Goal: Task Accomplishment & Management: Use online tool/utility

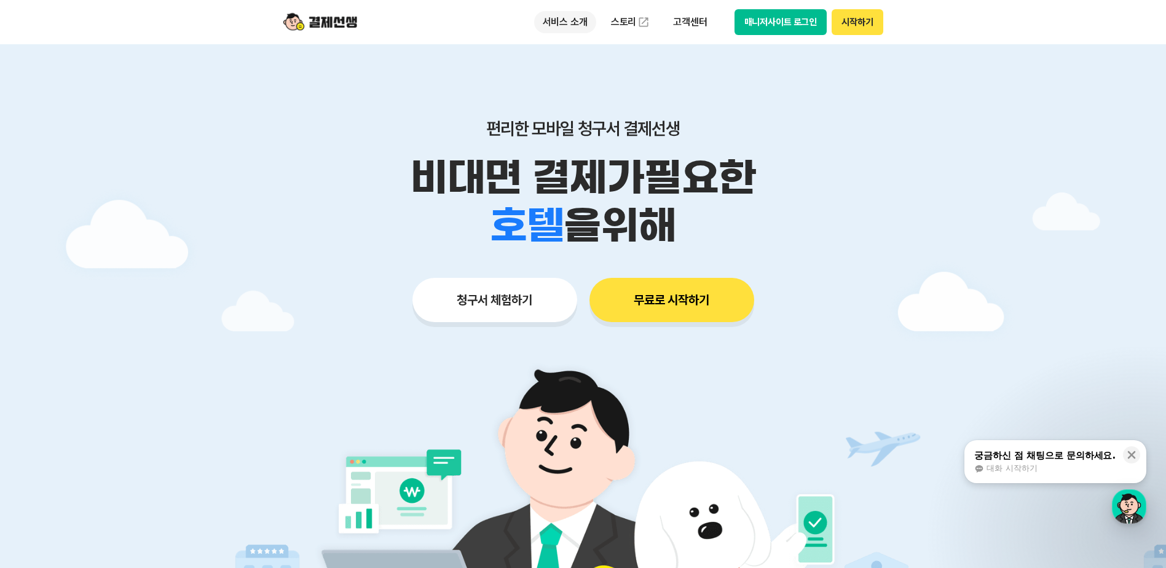
click at [572, 17] on p "서비스 소개" at bounding box center [565, 22] width 62 height 22
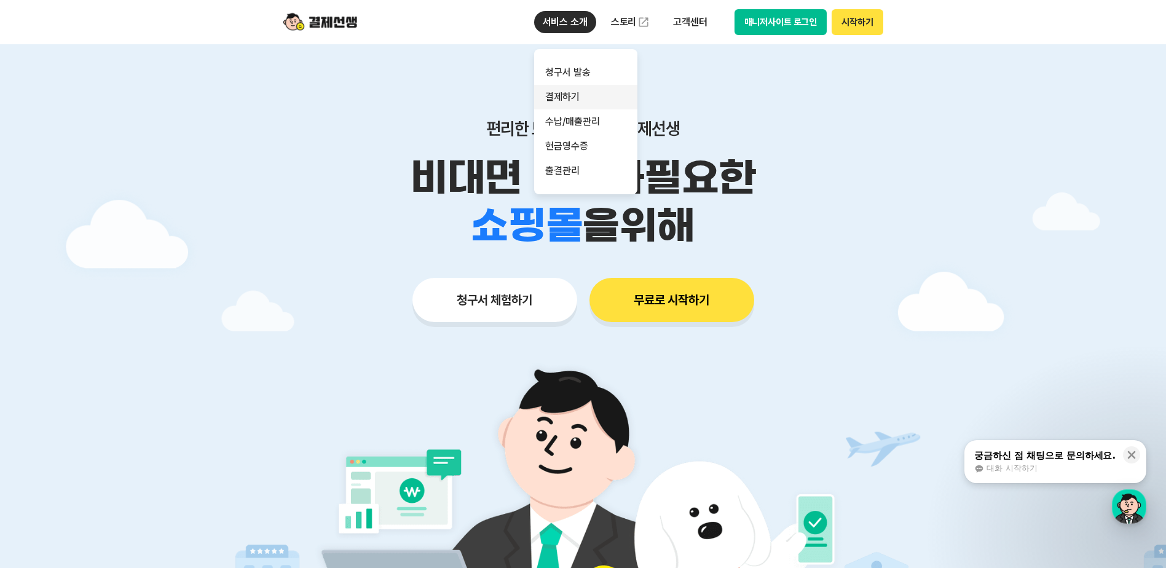
click at [571, 95] on link "결제하기" at bounding box center [585, 97] width 103 height 25
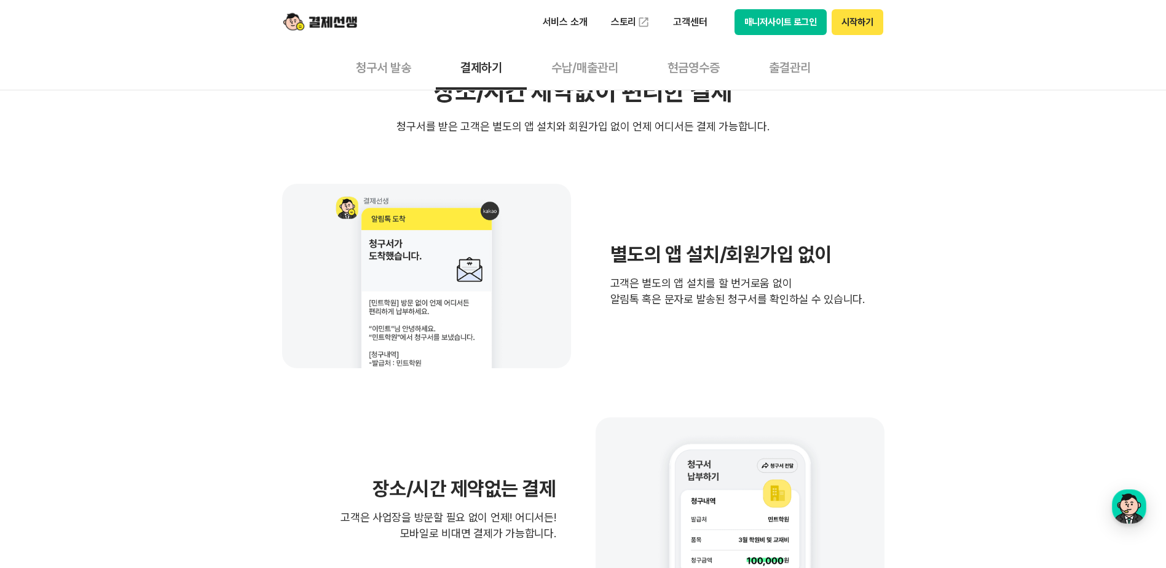
scroll to position [307, 0]
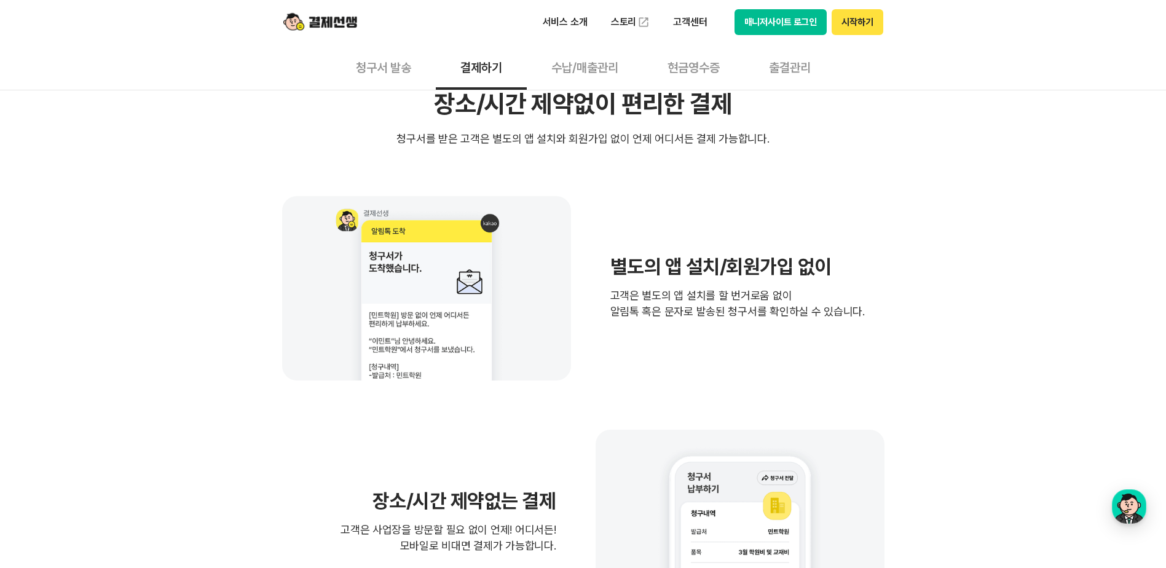
click at [370, 64] on button "청구서 발송" at bounding box center [383, 67] width 105 height 46
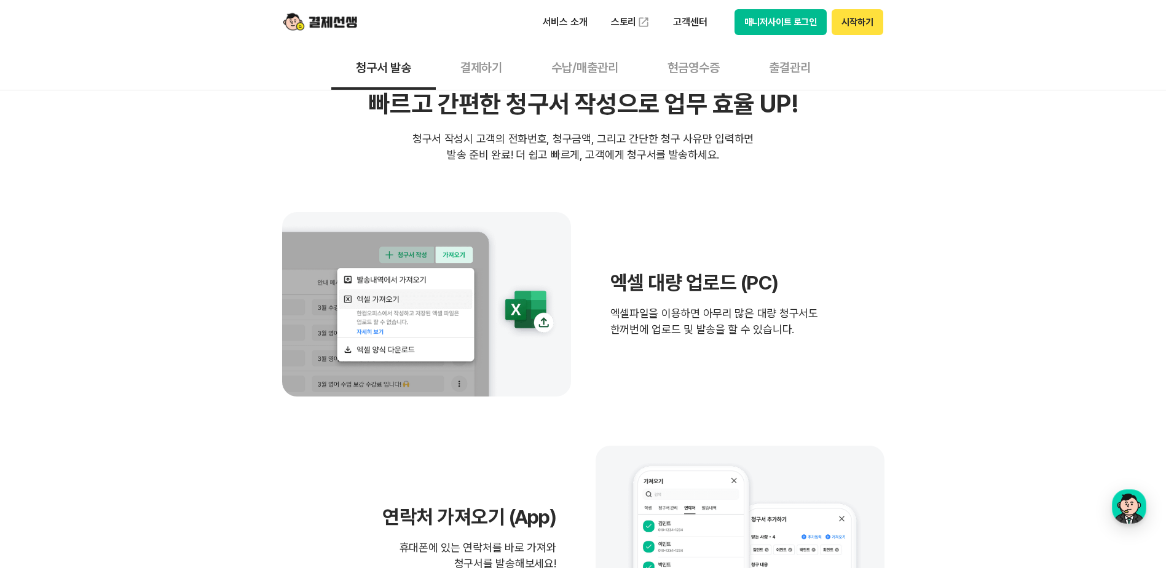
click at [592, 73] on button "수납/매출관리" at bounding box center [585, 67] width 116 height 46
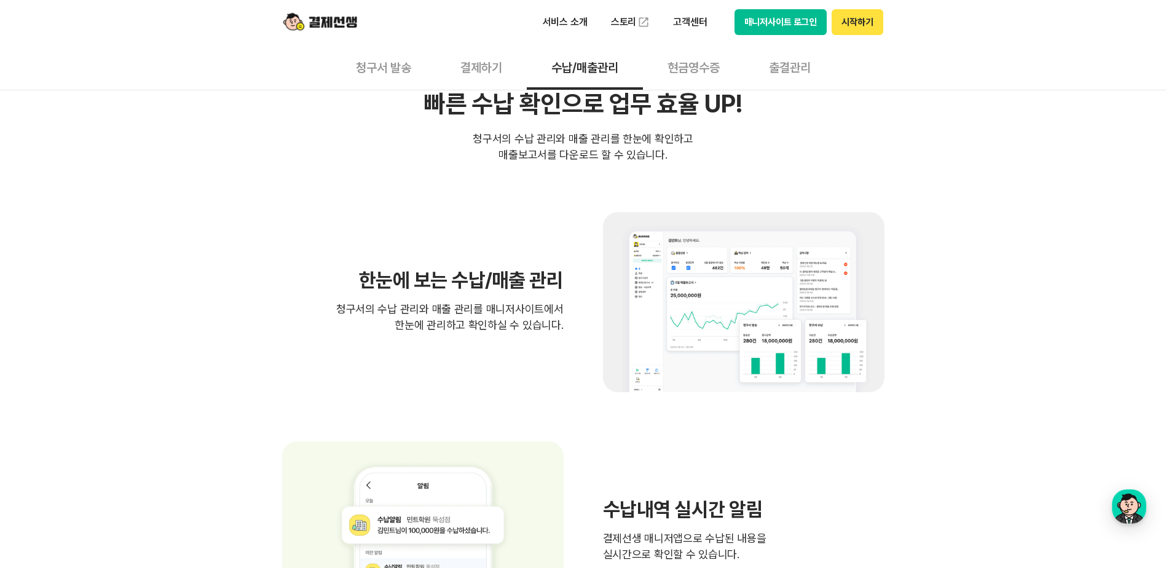
click at [690, 64] on button "현금영수증" at bounding box center [693, 67] width 101 height 46
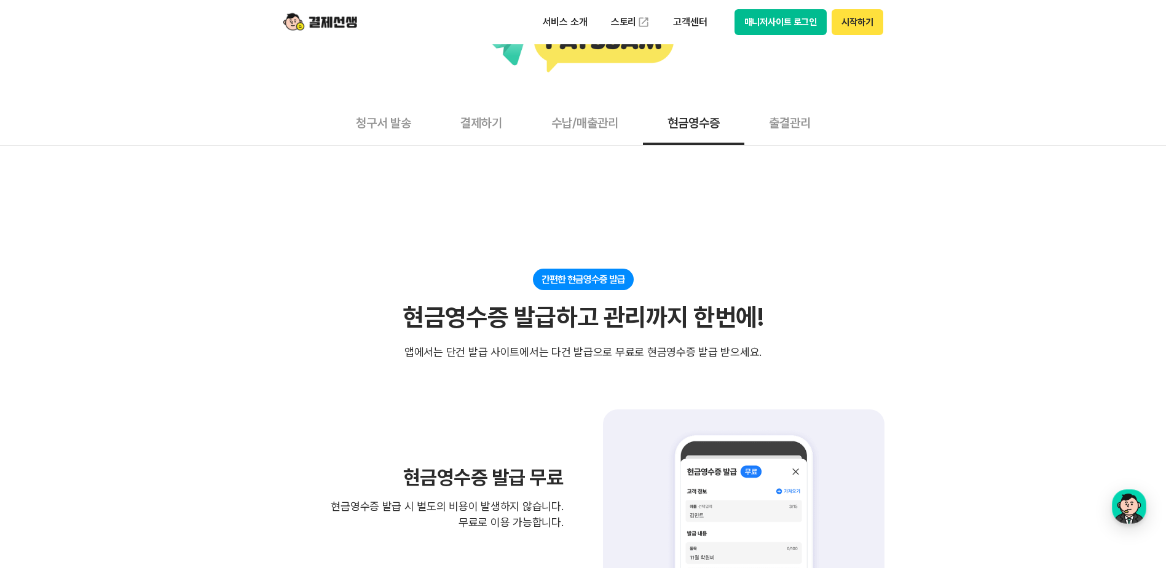
scroll to position [61, 0]
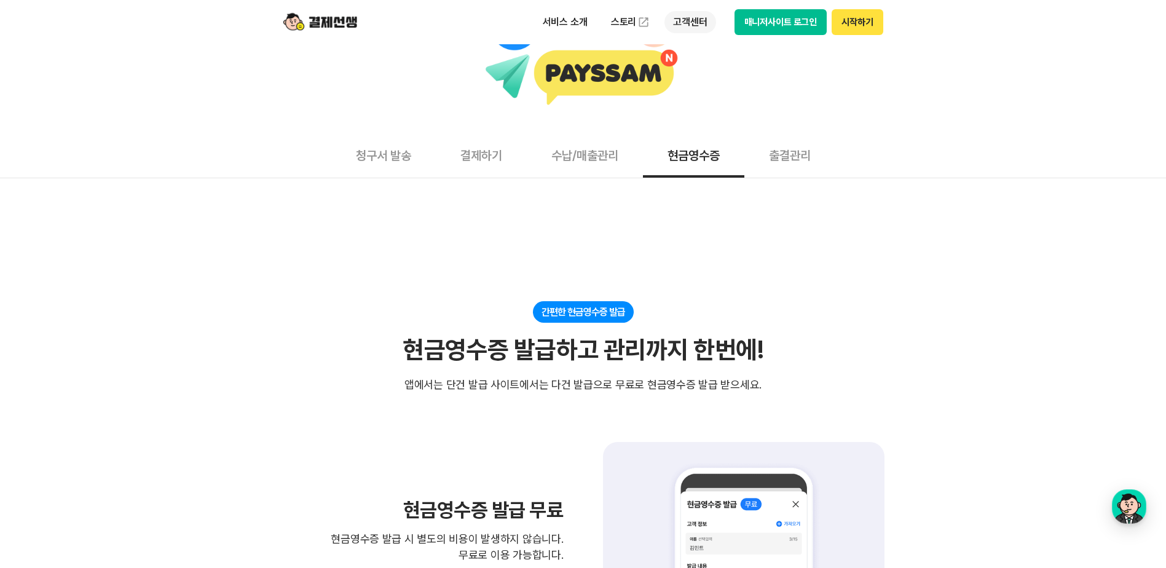
click at [683, 22] on p "고객센터" at bounding box center [690, 22] width 51 height 22
click at [689, 63] on link "자주 묻는 질문" at bounding box center [716, 72] width 103 height 25
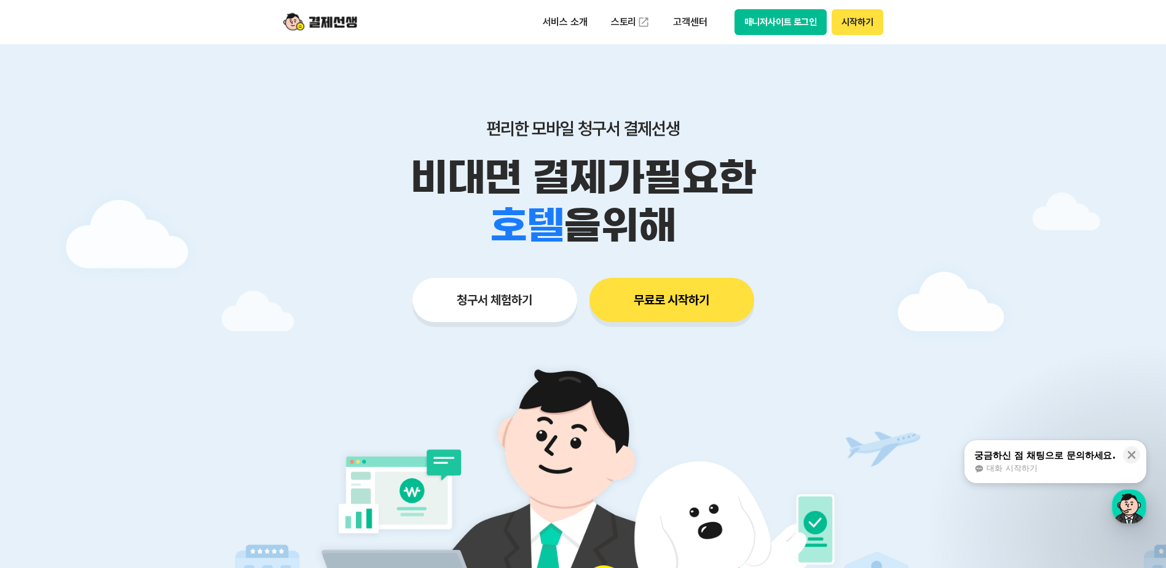
click at [488, 297] on button "청구서 체험하기" at bounding box center [495, 300] width 165 height 44
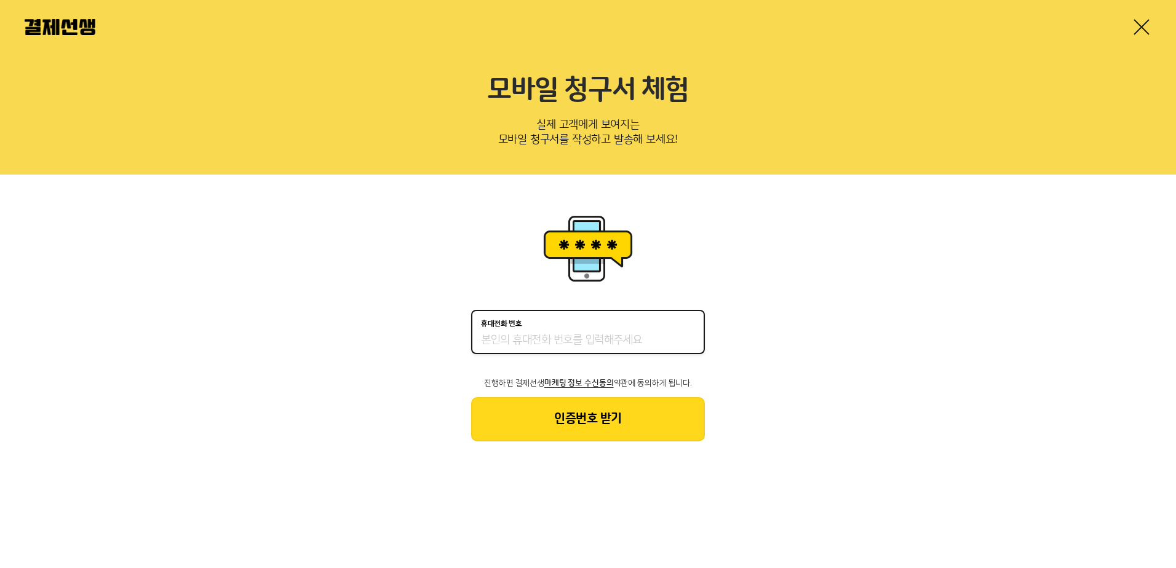
click at [515, 339] on input "휴대전화 번호" at bounding box center [588, 340] width 214 height 15
type input "01076753606"
click at [610, 422] on button "인증번호 받기" at bounding box center [588, 419] width 234 height 44
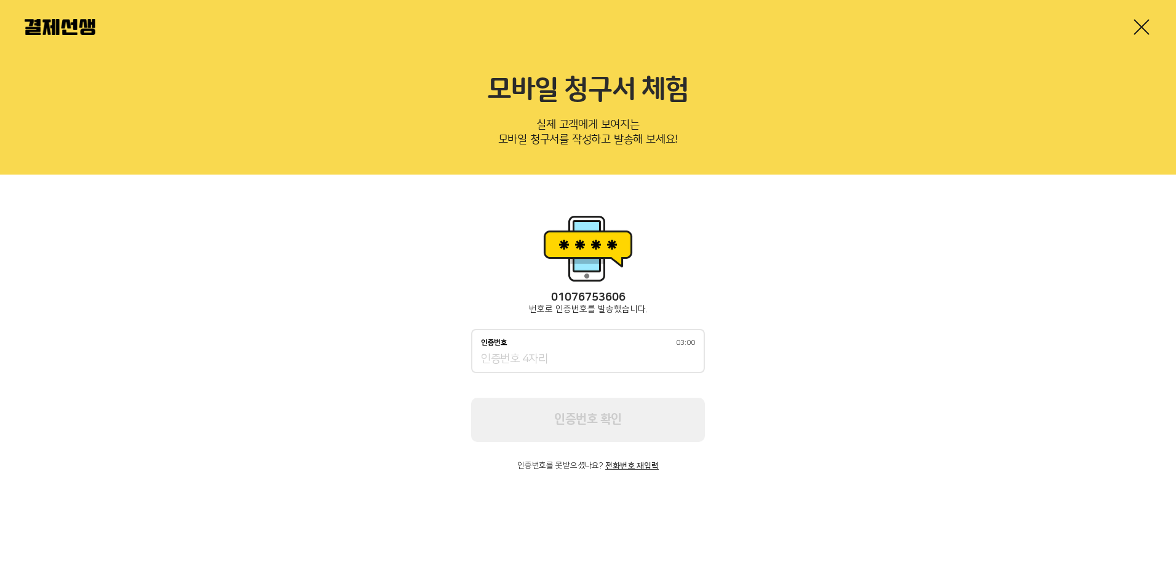
click at [572, 357] on input "인증번호 03:00" at bounding box center [588, 359] width 214 height 15
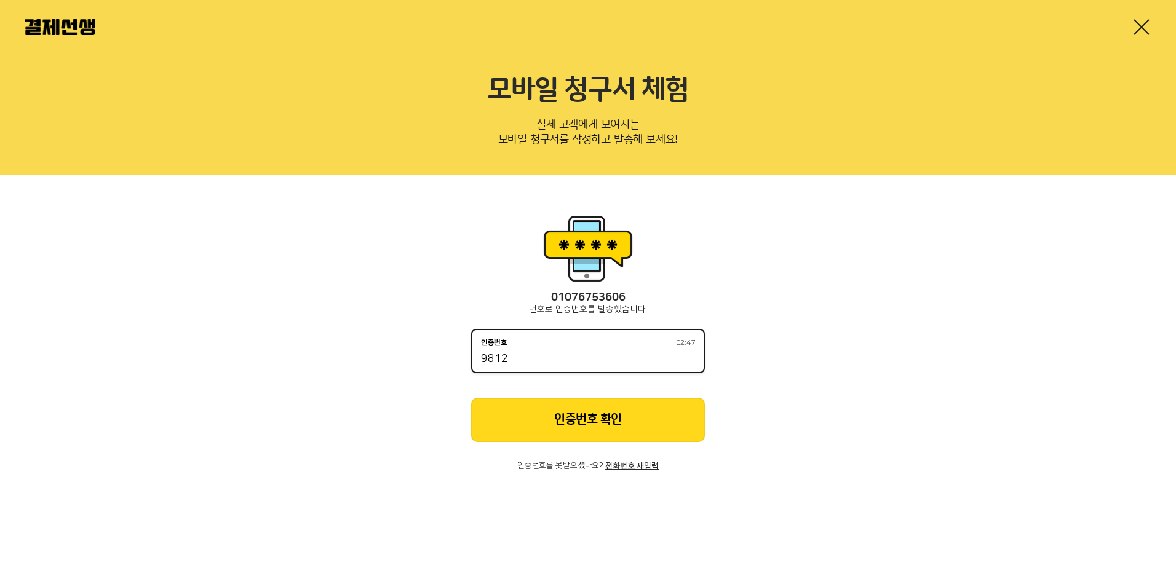
type input "9812"
click at [585, 405] on button "인증번호 확인" at bounding box center [588, 420] width 234 height 44
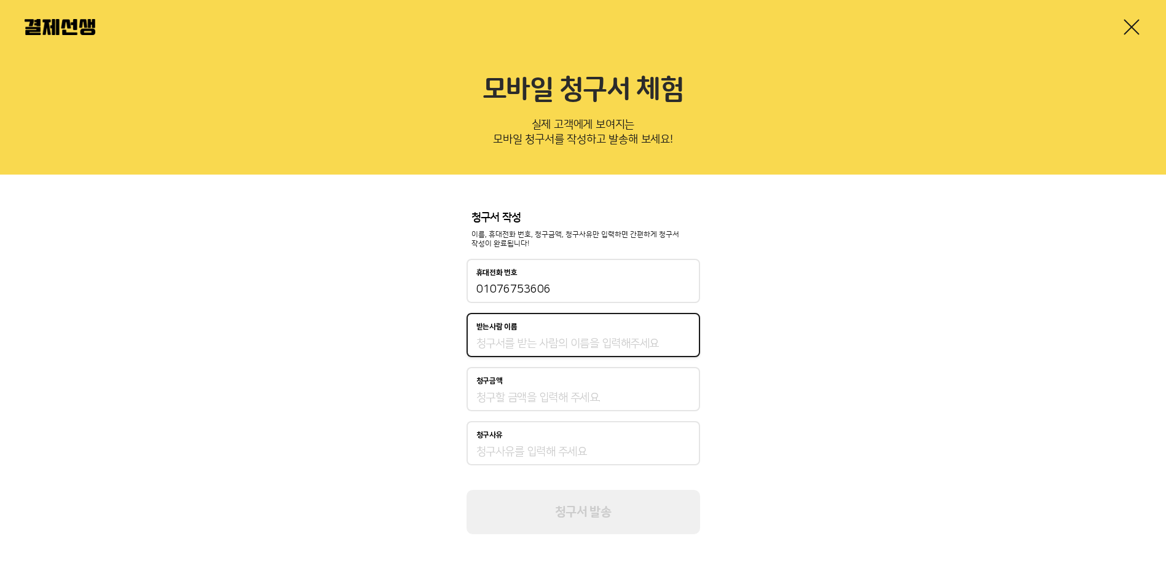
click at [574, 349] on input "받는사람 이름" at bounding box center [584, 343] width 214 height 15
type input "q"
type input "박호성"
click at [592, 394] on input "청구금액" at bounding box center [584, 397] width 214 height 15
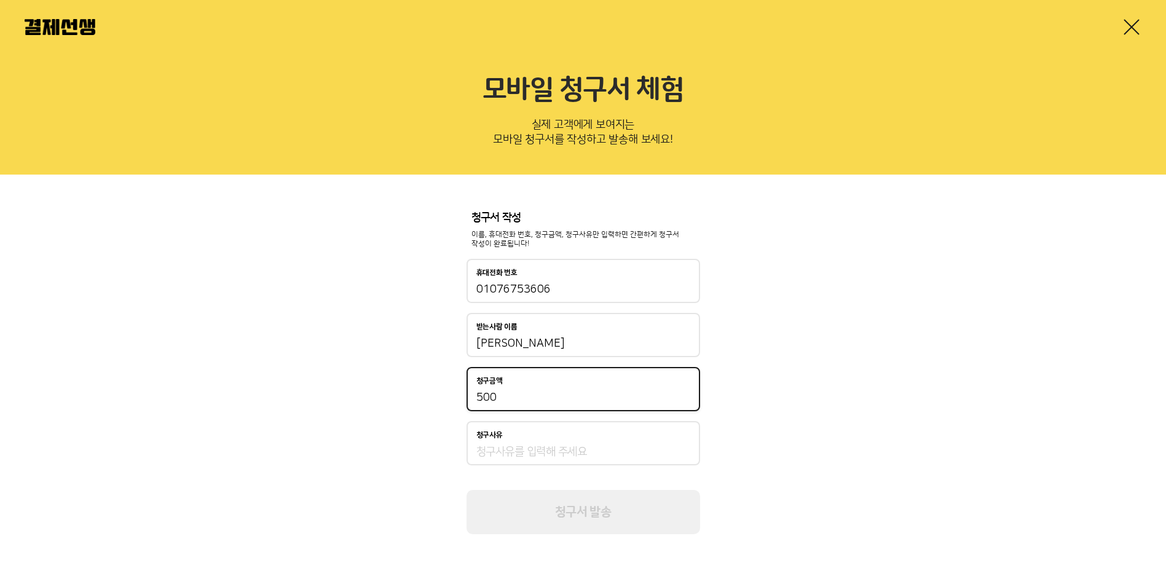
type input "500"
click at [608, 447] on input "청구사유" at bounding box center [584, 452] width 214 height 15
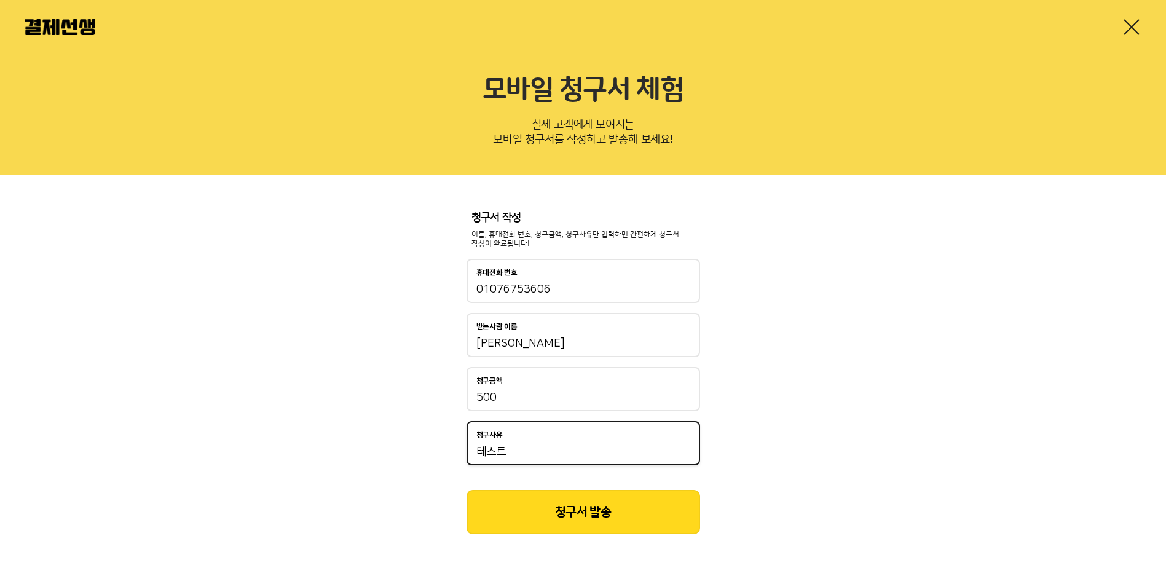
type input "테스트"
click at [792, 455] on div "청구서 작성 이름, 휴대전화 번호, 청구금액, 청구사유만 입력하면 간편하게 청구서 작성이 완료됩니다! 휴대전화 번호 01076753606 받는…" at bounding box center [583, 373] width 1166 height 397
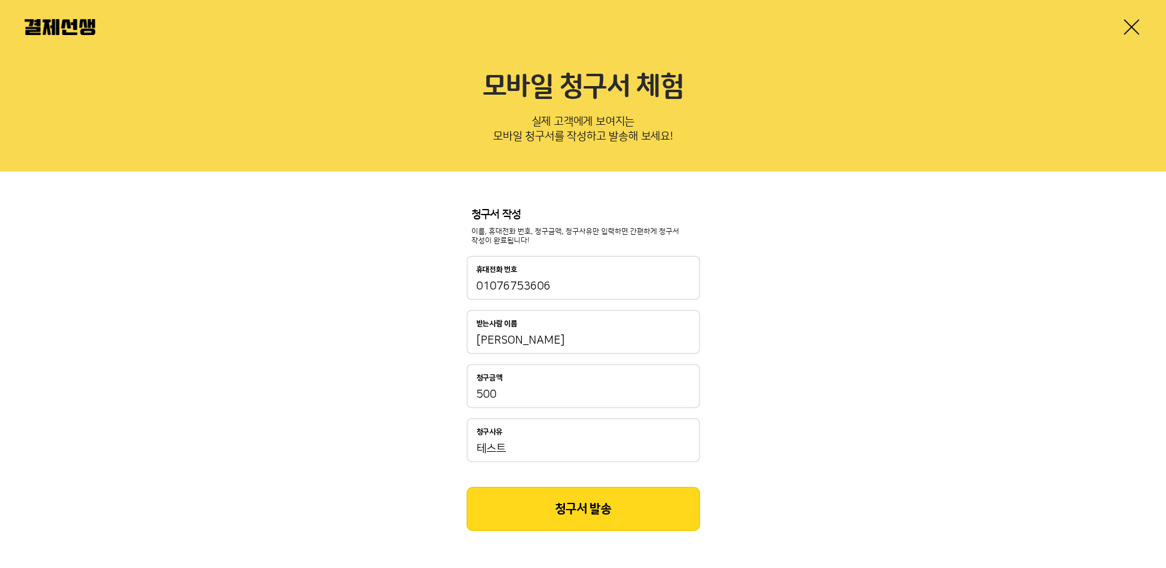
click at [606, 516] on button "청구서 발송" at bounding box center [584, 509] width 234 height 44
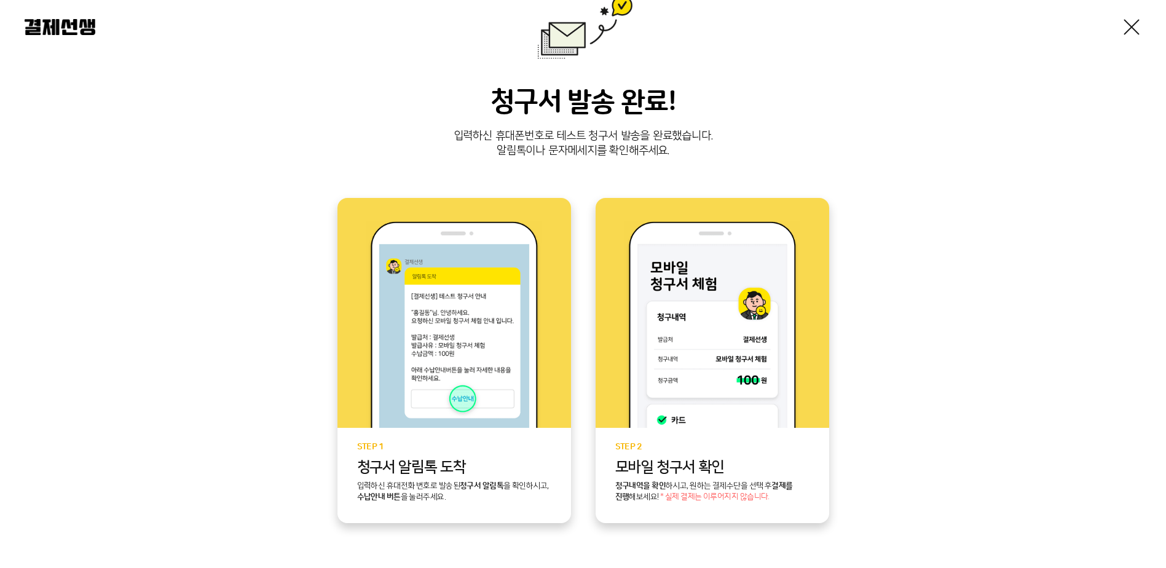
scroll to position [228, 0]
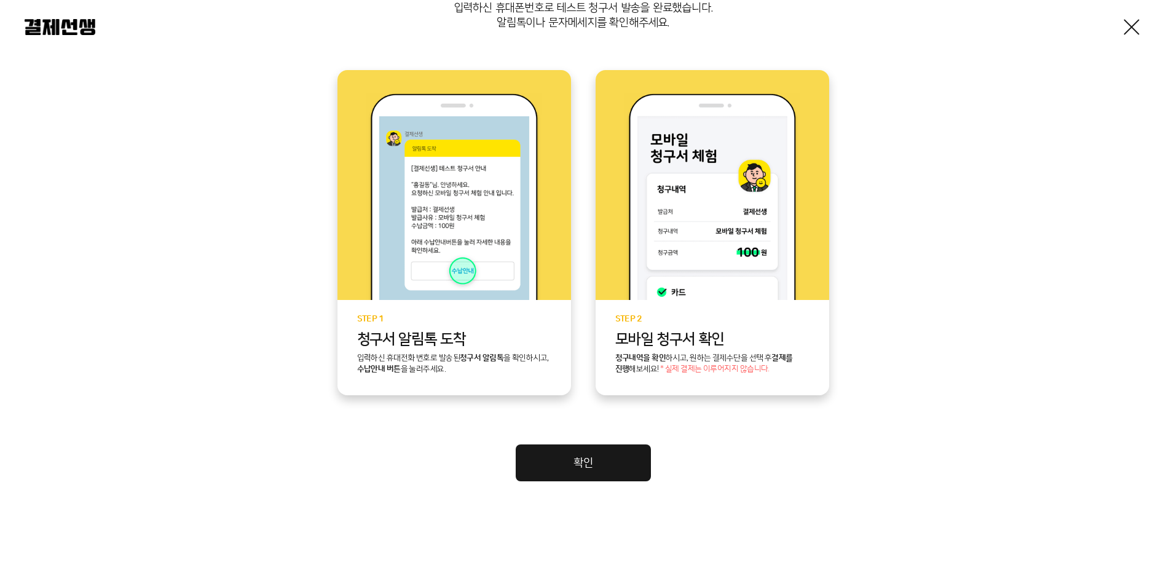
click at [612, 466] on link "확인" at bounding box center [583, 463] width 135 height 37
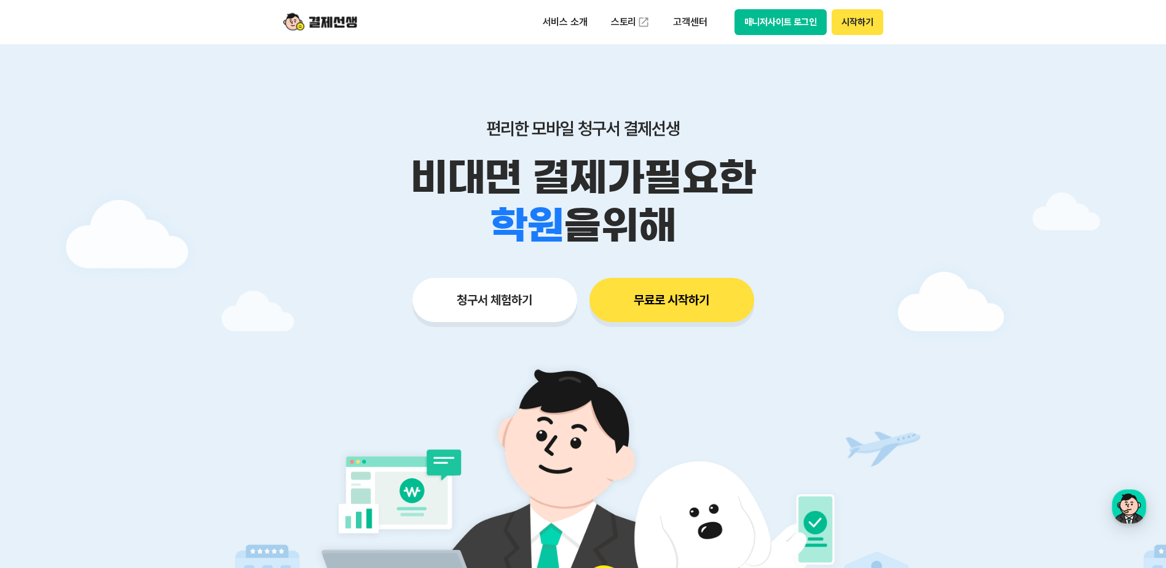
click at [654, 306] on button "무료로 시작하기" at bounding box center [672, 300] width 165 height 44
click at [764, 28] on button "매니저사이트 로그인" at bounding box center [781, 22] width 93 height 26
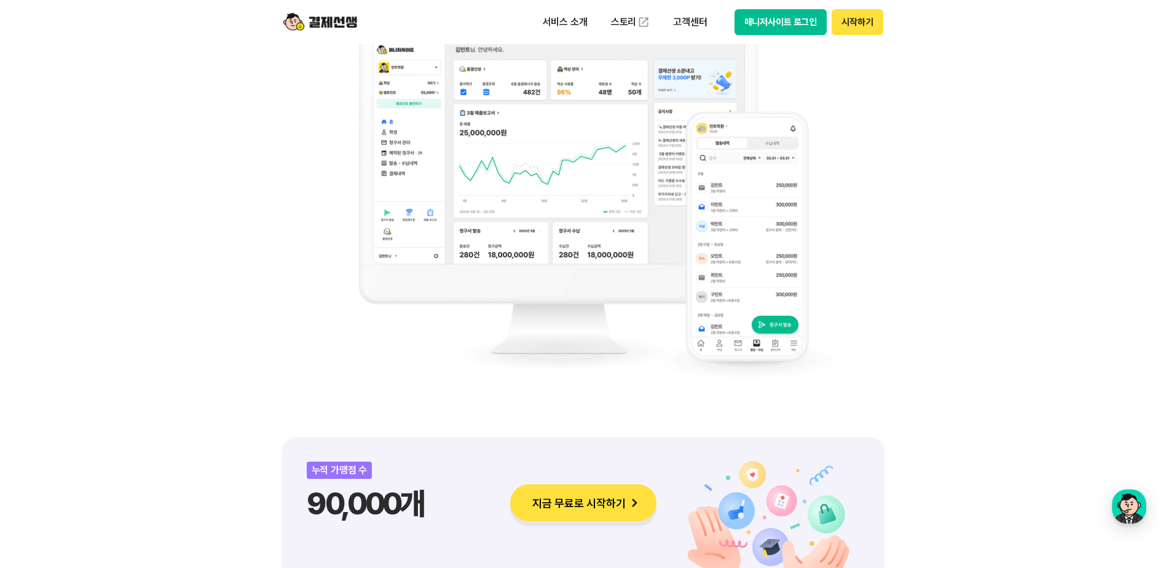
scroll to position [861, 0]
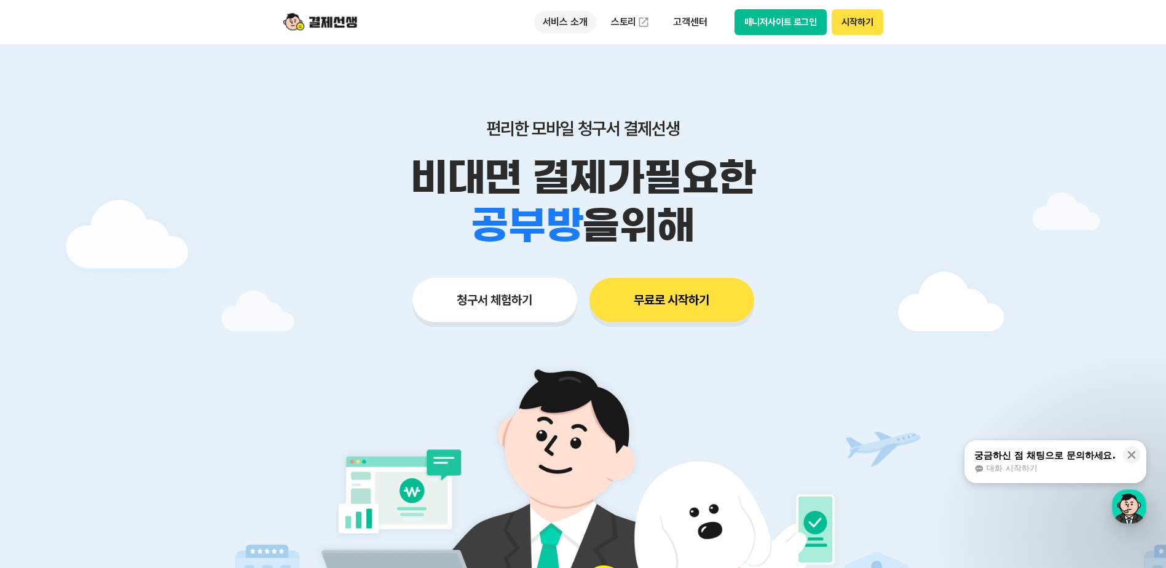
click at [584, 18] on p "서비스 소개" at bounding box center [565, 22] width 62 height 22
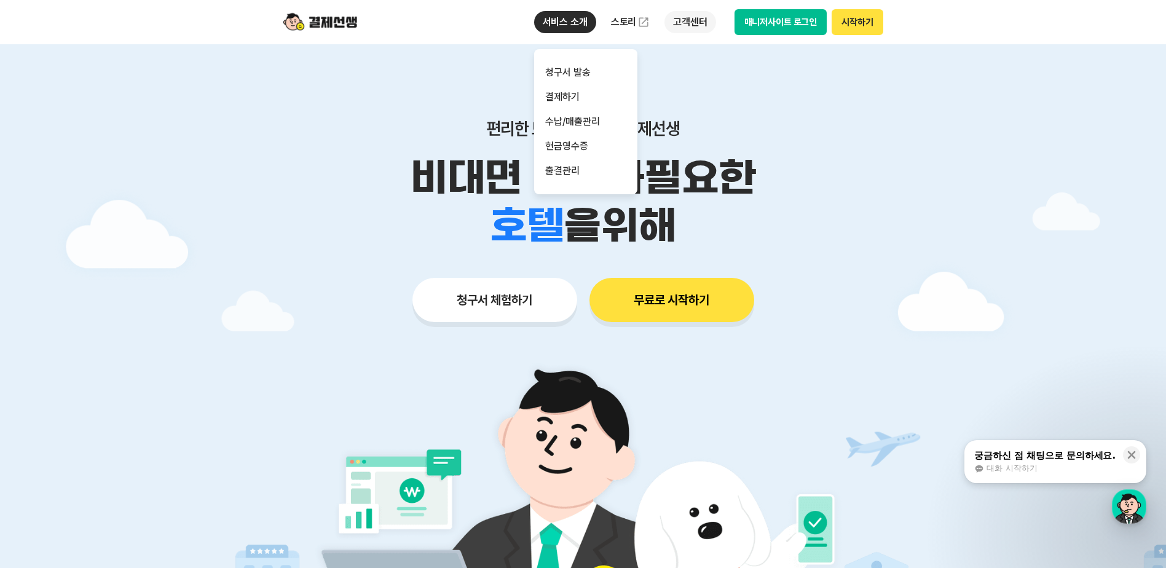
click at [692, 24] on p "고객센터" at bounding box center [690, 22] width 51 height 22
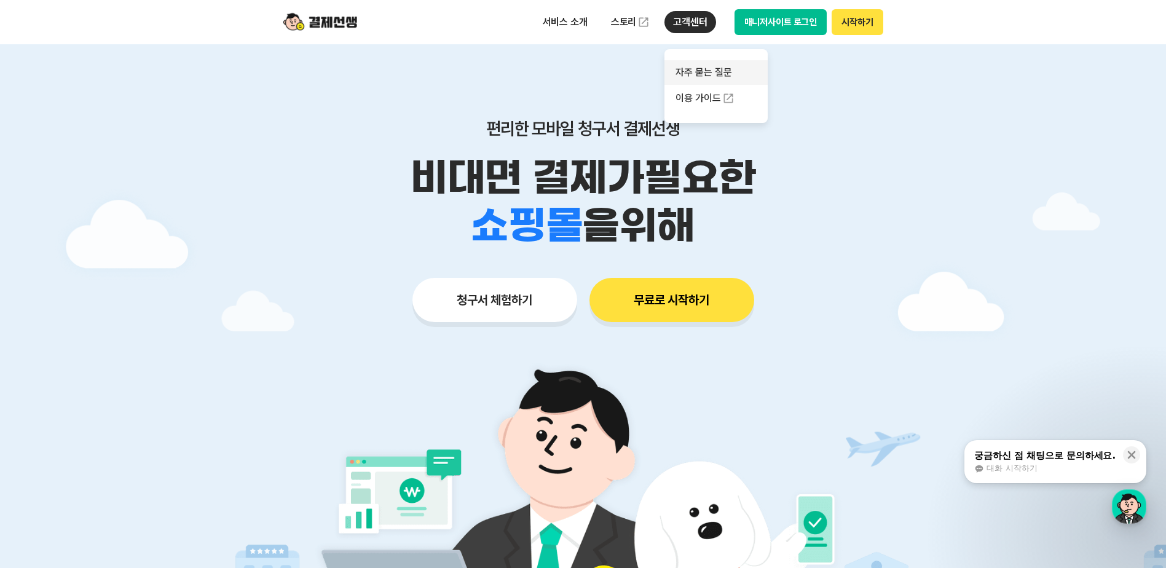
click at [694, 69] on link "자주 묻는 질문" at bounding box center [716, 72] width 103 height 25
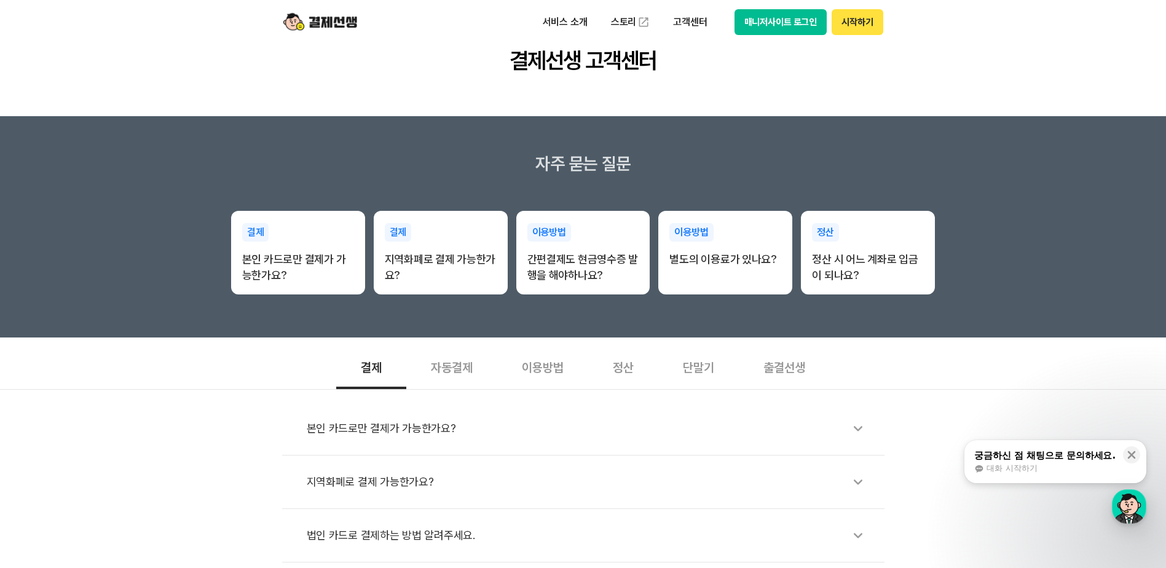
scroll to position [123, 0]
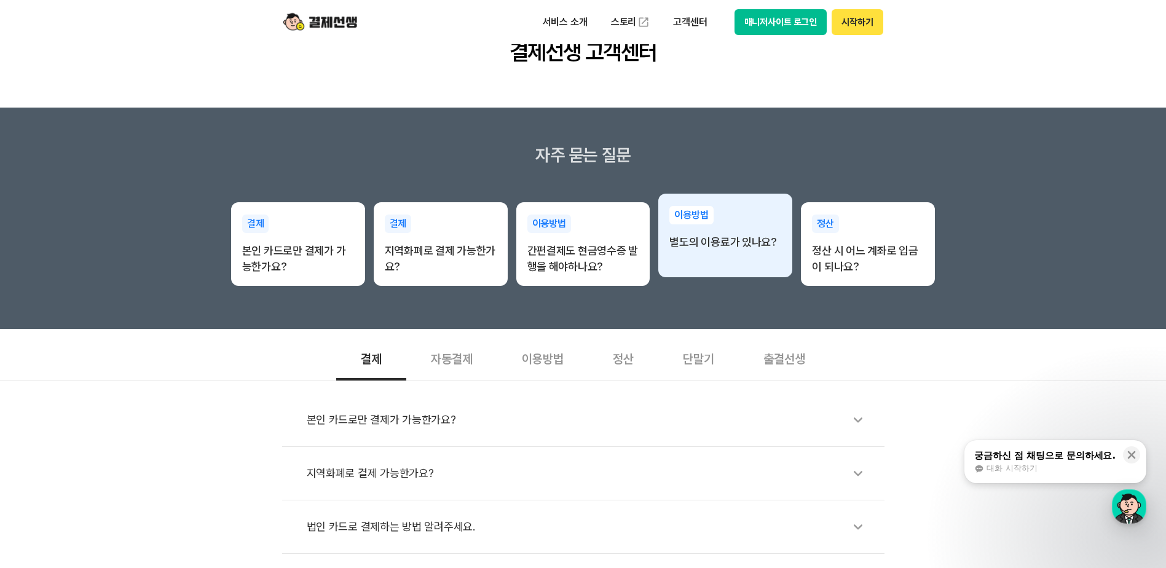
click at [724, 251] on div "이용방법 별도의 이용료가 있나요?" at bounding box center [726, 228] width 134 height 69
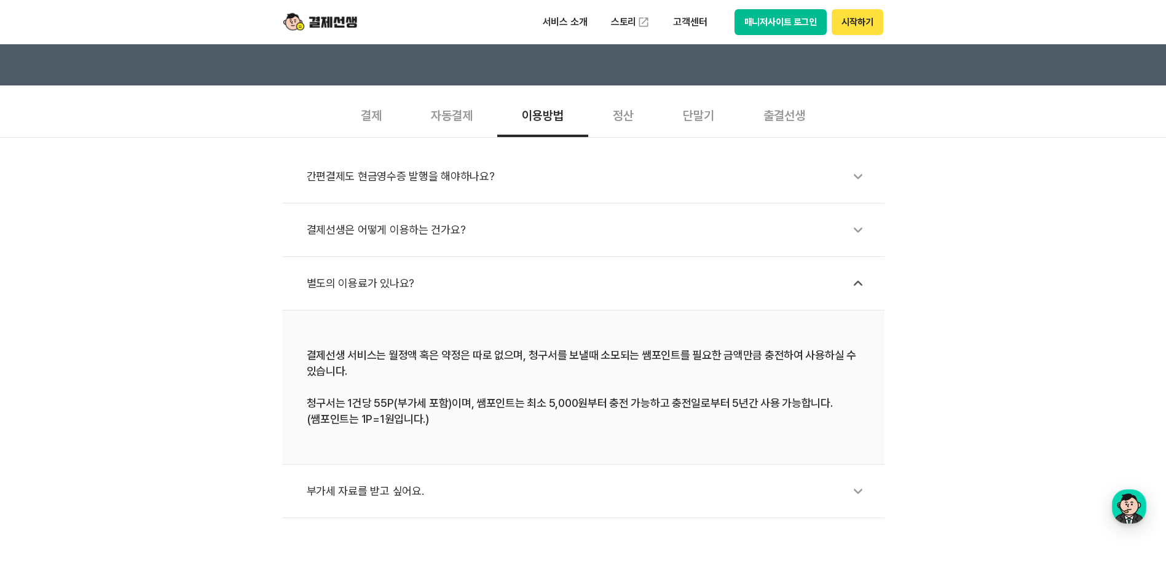
scroll to position [369, 0]
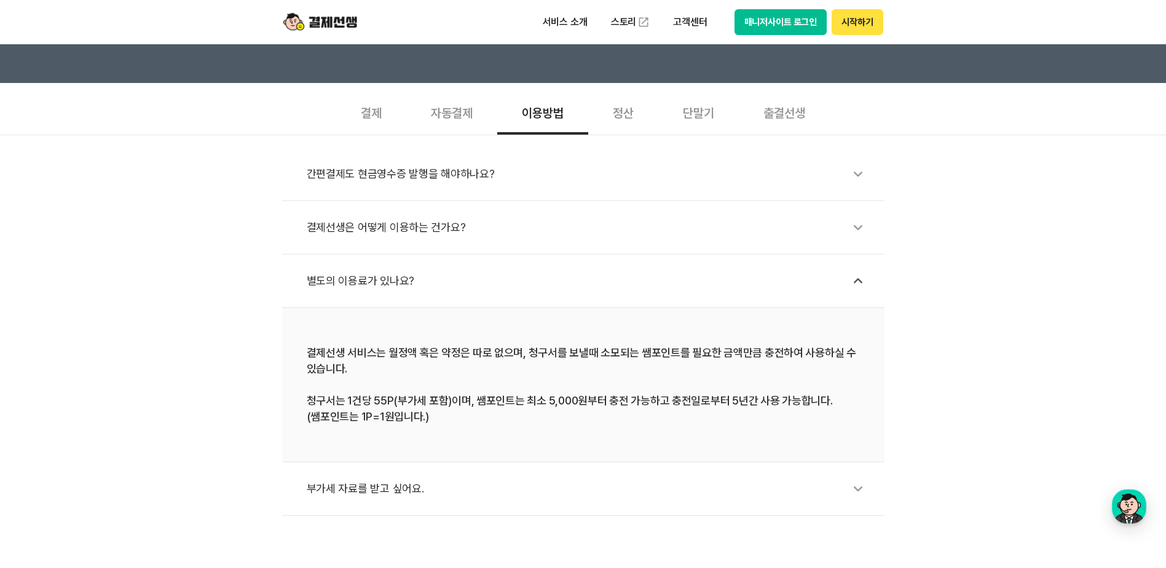
click at [501, 224] on div "결제선생은 어떻게 이용하는 건가요?" at bounding box center [590, 227] width 566 height 28
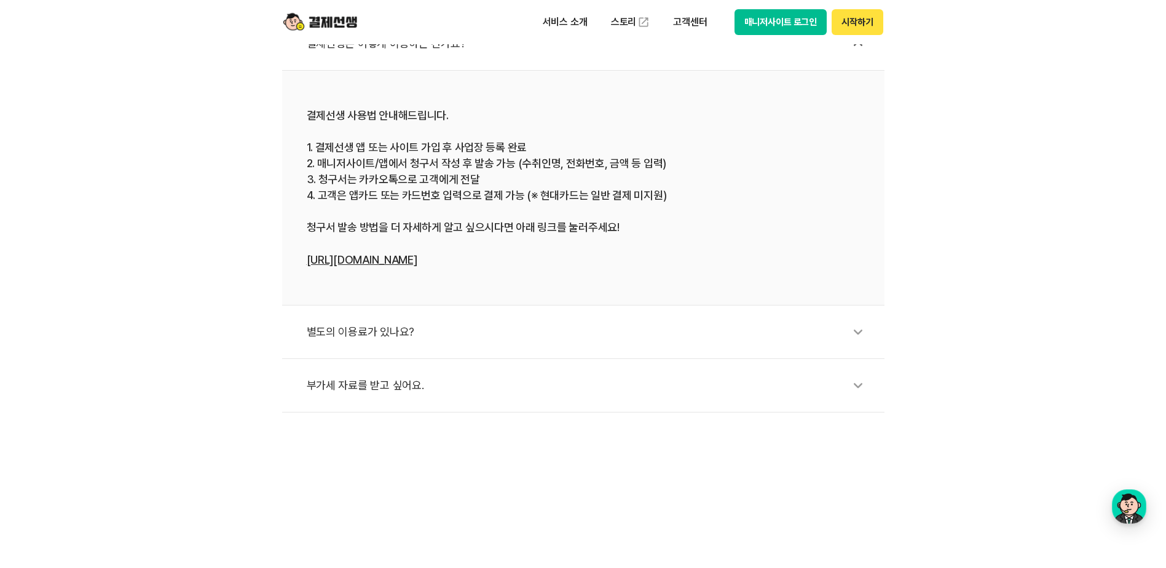
scroll to position [553, 0]
click at [514, 329] on div "별도의 이용료가 있나요?" at bounding box center [590, 331] width 566 height 28
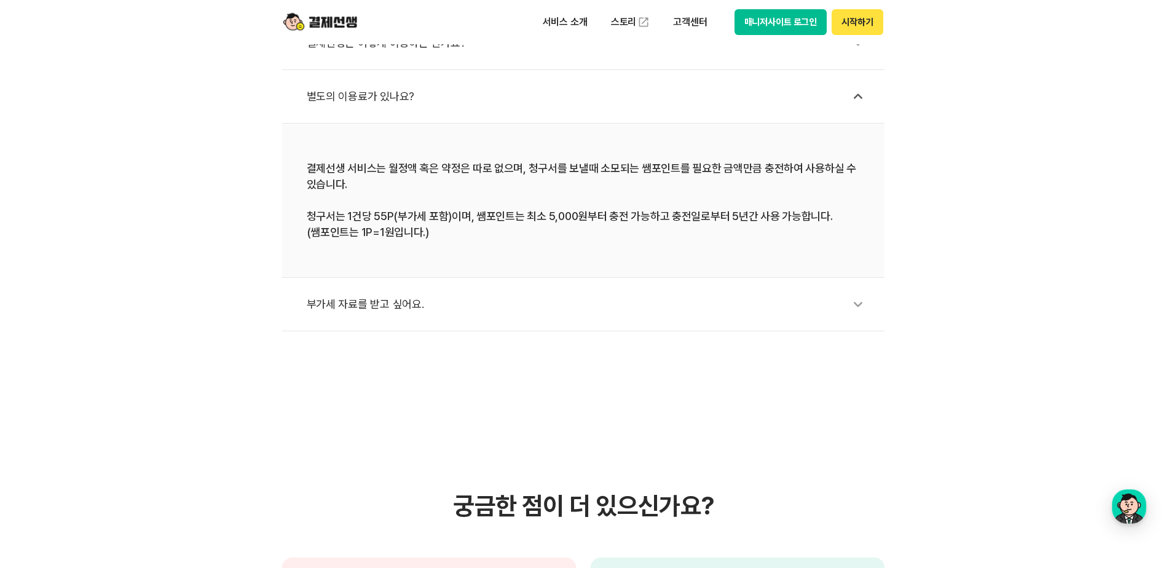
scroll to position [492, 0]
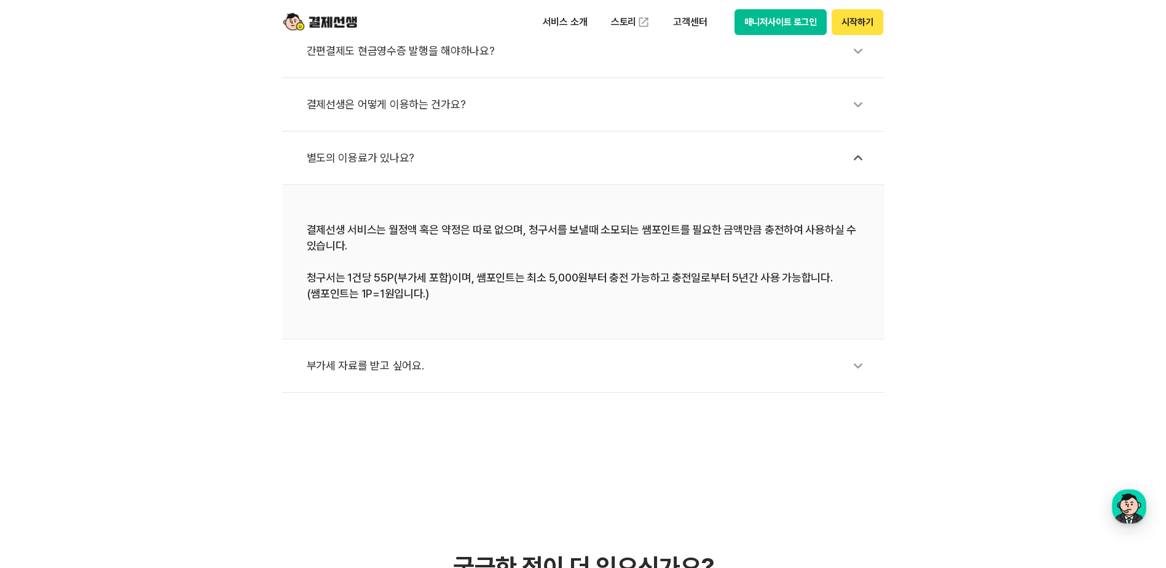
click at [510, 105] on div "결제선생은 어떻게 이용하는 건가요?" at bounding box center [590, 104] width 566 height 28
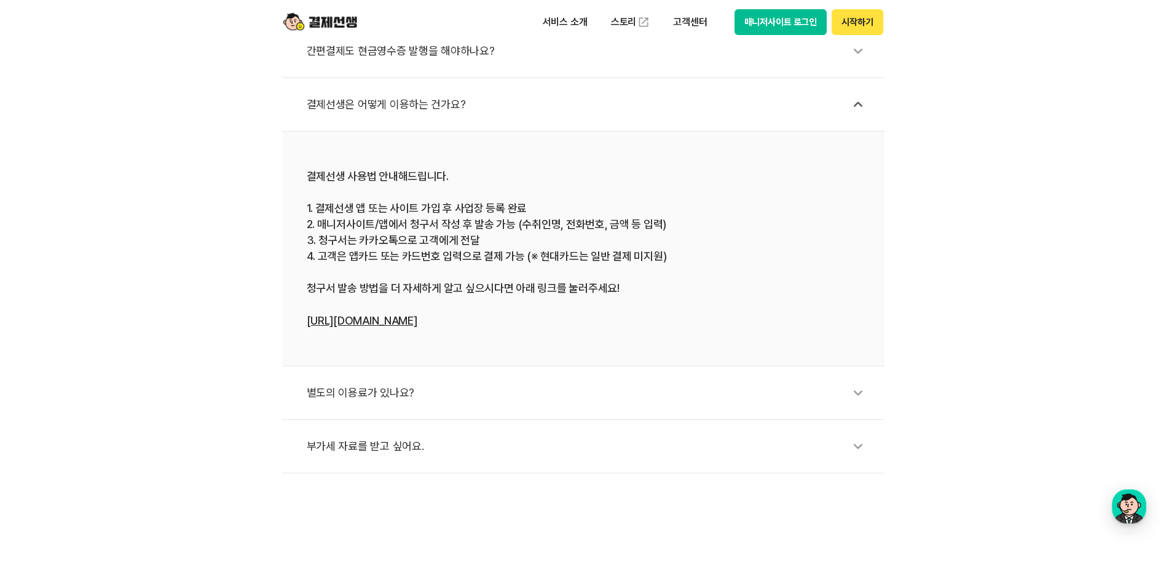
click at [483, 387] on div "별도의 이용료가 있나요?" at bounding box center [590, 393] width 566 height 28
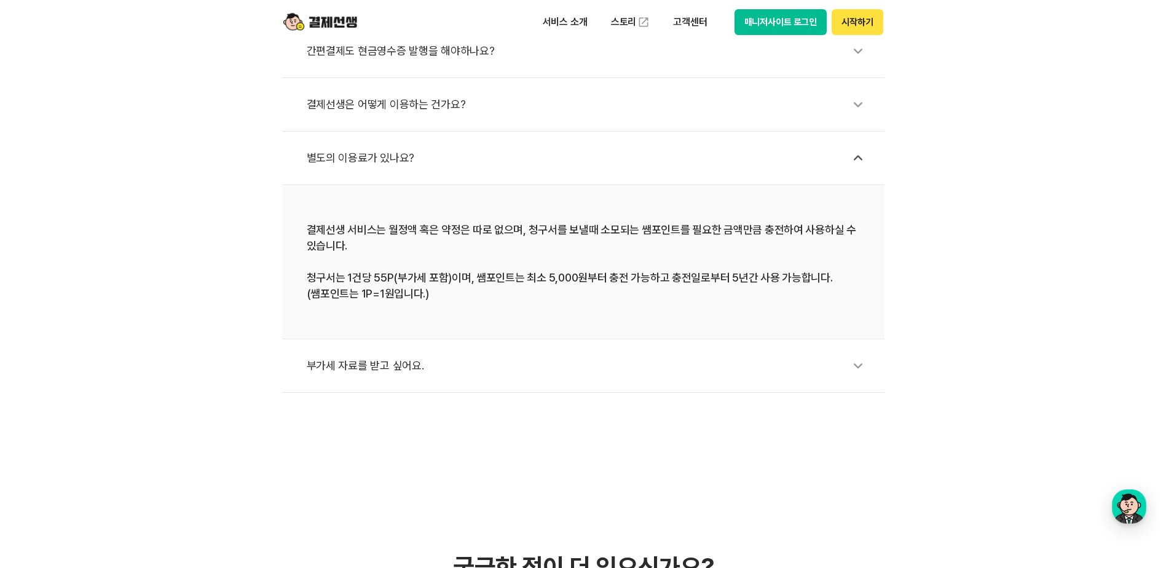
click at [801, 377] on div "부가세 자료를 받고 싶어요." at bounding box center [590, 366] width 566 height 28
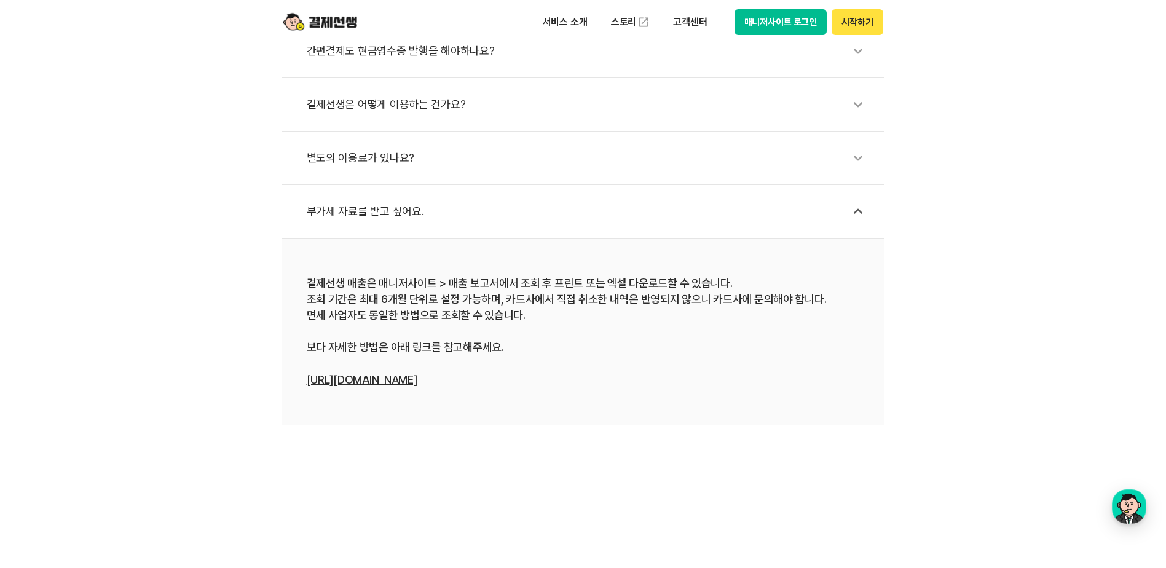
click at [815, 215] on div "부가세 자료를 받고 싶어요." at bounding box center [590, 211] width 566 height 28
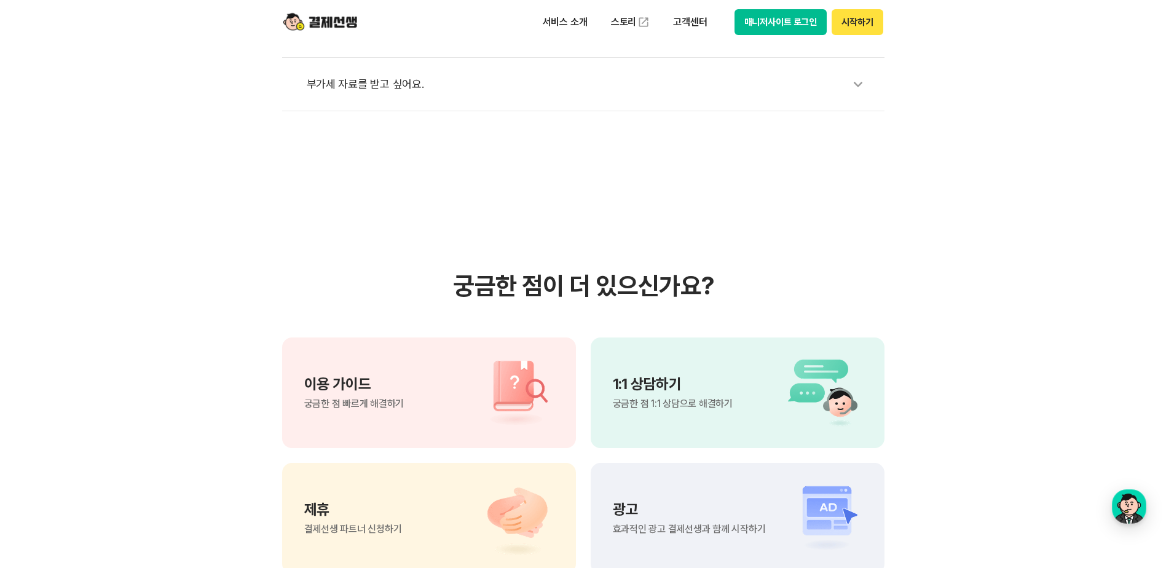
scroll to position [615, 0]
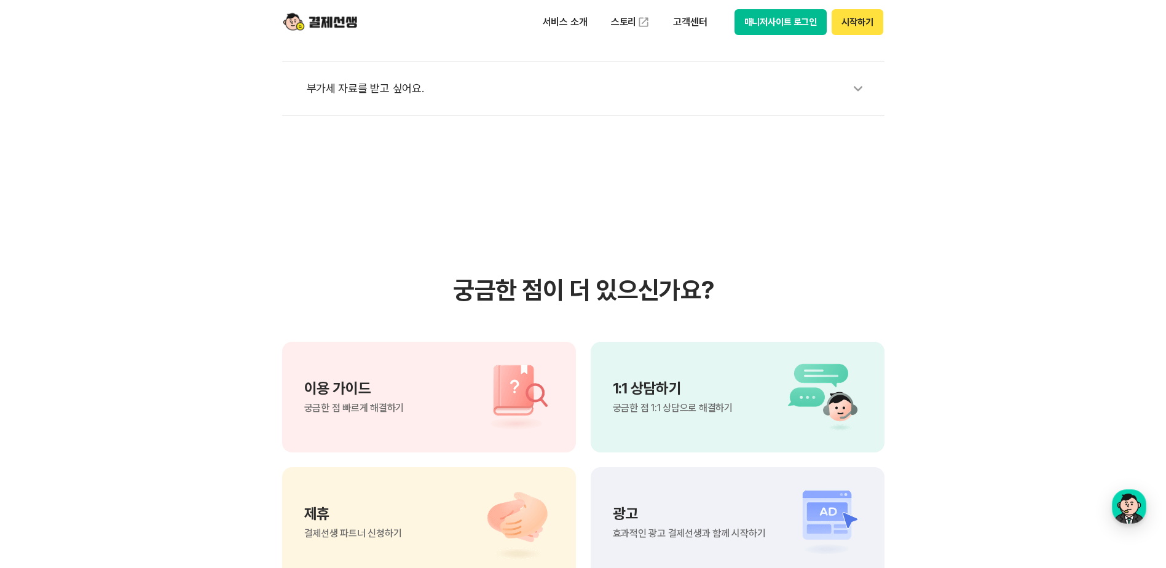
click at [997, 214] on section "궁금한 점이 더 있으신가요? 이용 가이드 궁금한 점 빠르게 해결하기 1:1 상담하기 궁금한 점 1:1 상담으로 해결하기 제휴 결제선생 파트너 …" at bounding box center [583, 427] width 1166 height 622
